Goal: Task Accomplishment & Management: Manage account settings

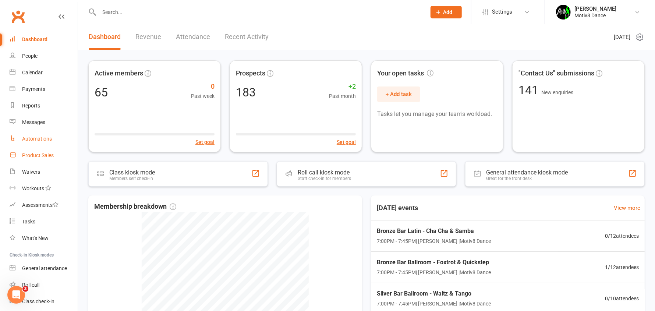
drag, startPoint x: 37, startPoint y: 155, endPoint x: 50, endPoint y: 144, distance: 17.0
click at [37, 155] on div "Product Sales" at bounding box center [38, 155] width 32 height 6
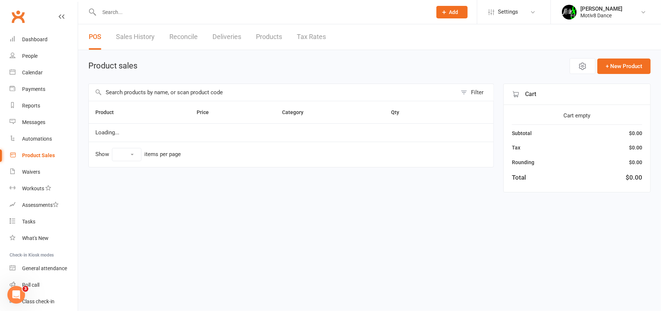
select select "10"
click at [140, 40] on link "Sales History" at bounding box center [135, 36] width 39 height 25
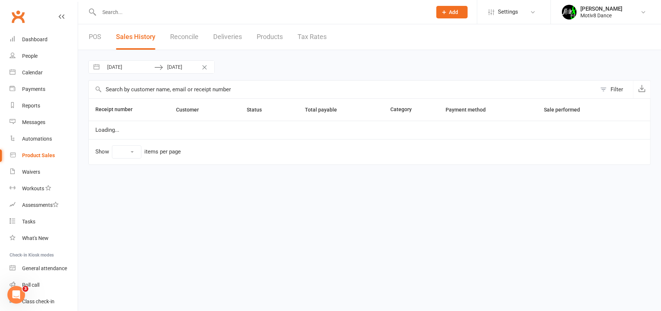
select select "100"
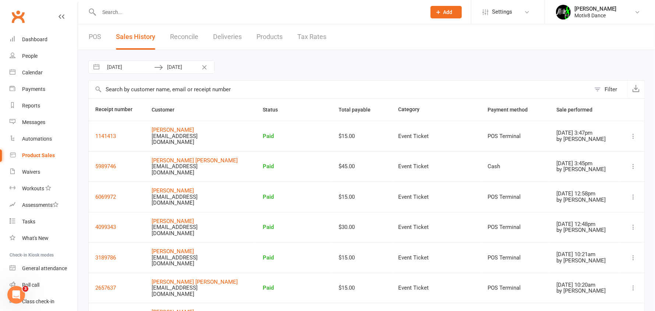
click at [131, 67] on input "[DATE]" at bounding box center [128, 67] width 51 height 13
select select "8"
select select "2025"
select select "9"
select select "2025"
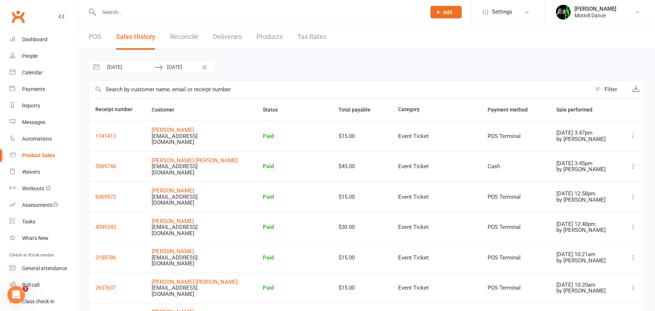
select select "10"
select select "2025"
select select "11"
select select "2025"
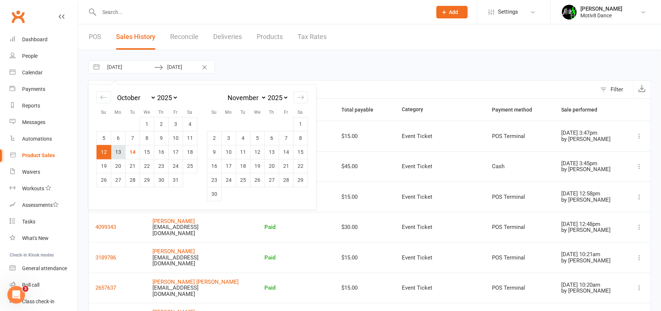
click at [121, 151] on td "13" at bounding box center [118, 152] width 14 height 14
type input "[DATE]"
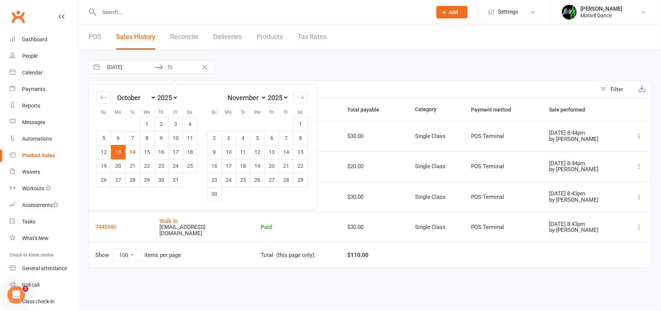
click at [119, 151] on td "13" at bounding box center [118, 152] width 14 height 14
type input "[DATE]"
